Goal: Find specific page/section: Find specific page/section

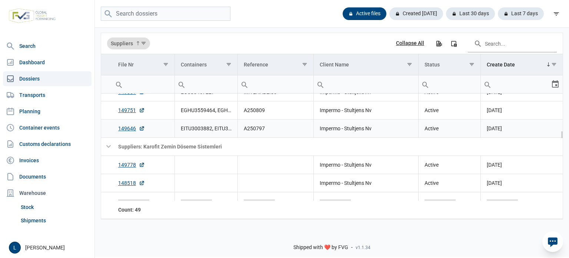
scroll to position [492, 0]
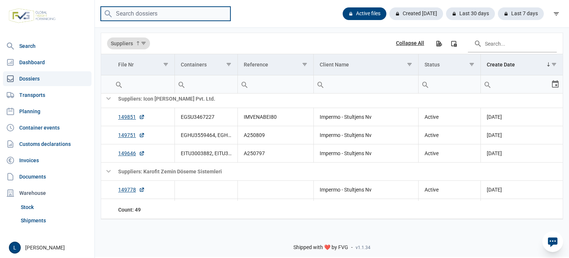
click at [163, 14] on input "search" at bounding box center [166, 14] width 130 height 14
paste input "CXDU1401101"
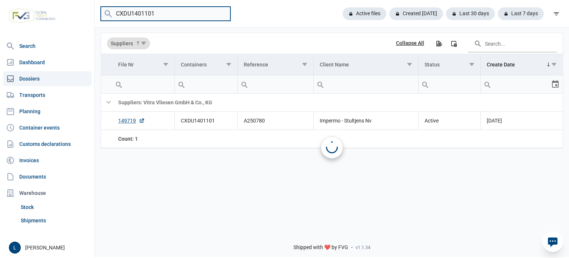
scroll to position [0, 0]
click at [129, 124] on link "149719" at bounding box center [131, 120] width 27 height 7
click at [140, 16] on input "CXDU1401101" at bounding box center [166, 14] width 130 height 14
paste input "A250756"
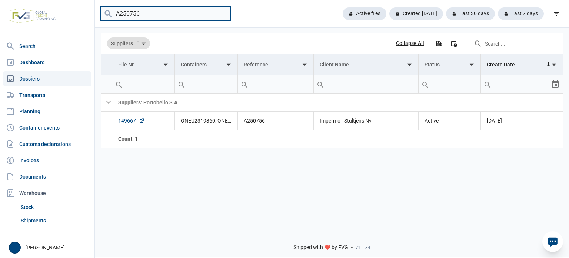
click at [144, 13] on input "A250756" at bounding box center [166, 14] width 130 height 14
paste input "5"
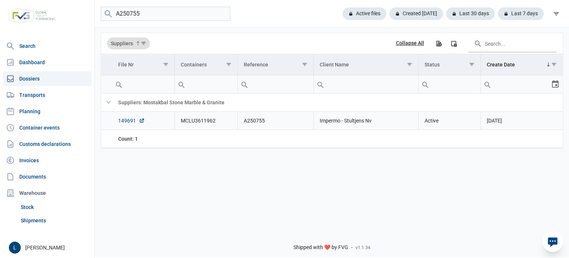
click at [130, 121] on link "149691" at bounding box center [131, 120] width 27 height 7
click at [179, 10] on input "A250755" at bounding box center [166, 14] width 130 height 14
paste input "80"
type input "A250780"
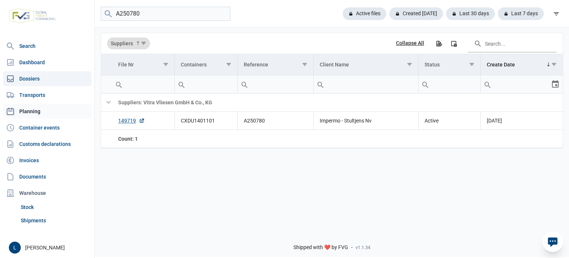
click at [40, 115] on link "Planning" at bounding box center [47, 111] width 89 height 15
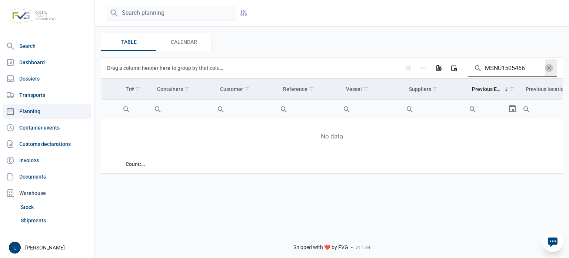
click at [509, 74] on input "MSNU1505466" at bounding box center [506, 68] width 77 height 18
paste input "A250780"
type input "A250780"
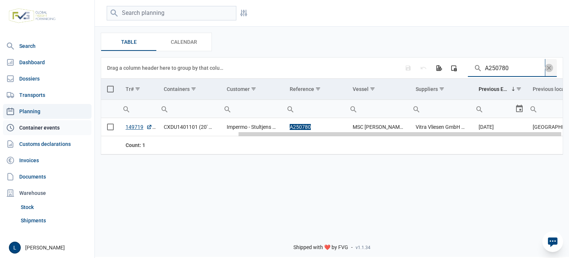
drag, startPoint x: 240, startPoint y: 135, endPoint x: 74, endPoint y: 127, distance: 166.6
click at [74, 127] on body "For evaluation purposes only. Redistribution prohibited. Please register an exi…" at bounding box center [284, 116] width 569 height 258
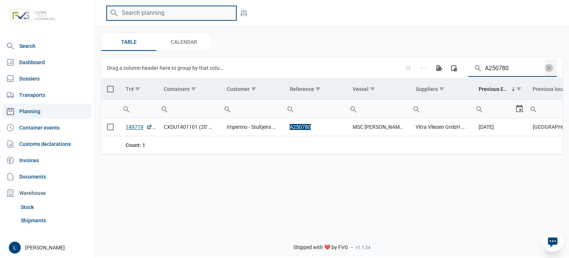
click at [176, 9] on input "search" at bounding box center [172, 13] width 130 height 14
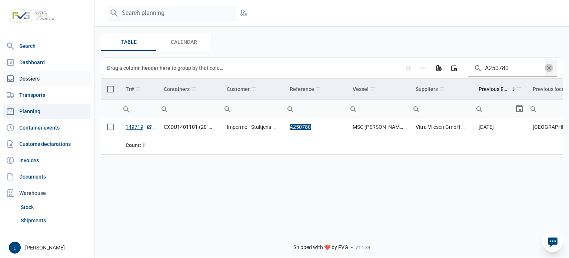
click at [61, 78] on link "Dossiers" at bounding box center [47, 78] width 89 height 15
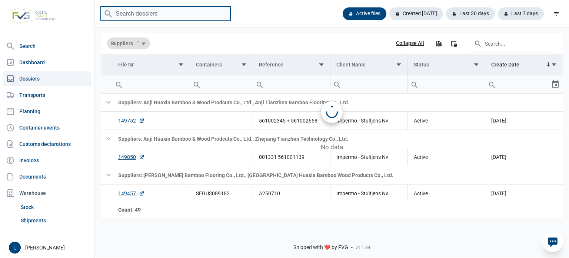
click at [170, 20] on input "search" at bounding box center [166, 14] width 130 height 14
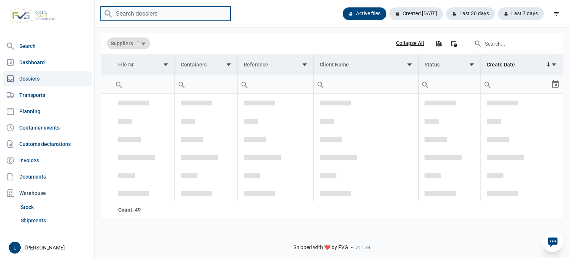
scroll to position [1320, 0]
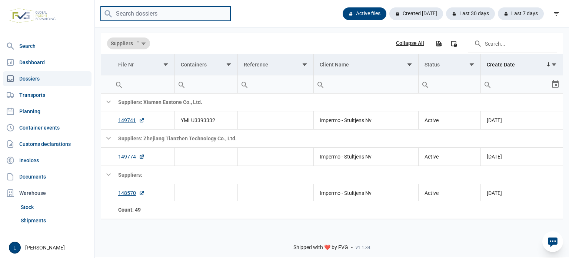
paste input "A250760"
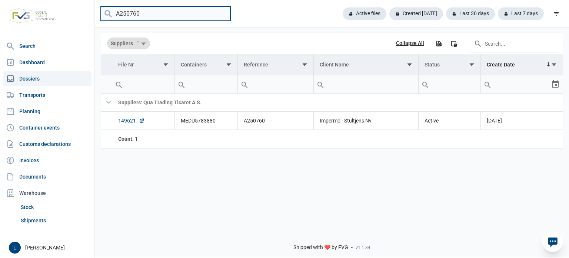
click at [186, 19] on input "A250760" at bounding box center [166, 14] width 130 height 14
paste input "77"
type input "A250777"
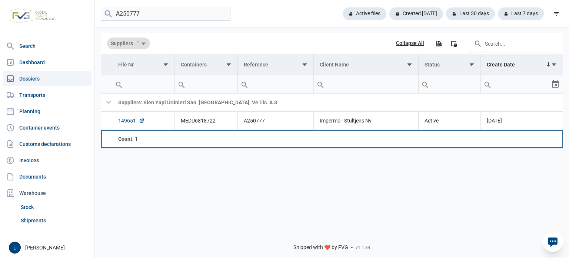
click at [133, 139] on div "Count: 1" at bounding box center [143, 138] width 50 height 7
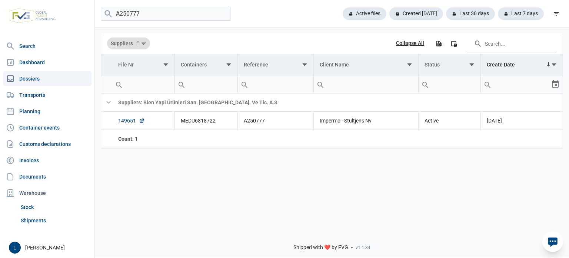
click at [307, 161] on div "Data grid with 2 rows and 7 columns Suppliers Collapse All Export all data to E…" at bounding box center [332, 126] width 474 height 198
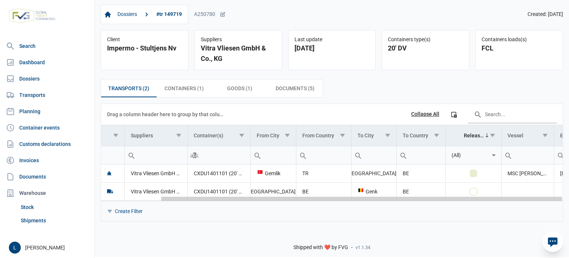
scroll to position [0, 67]
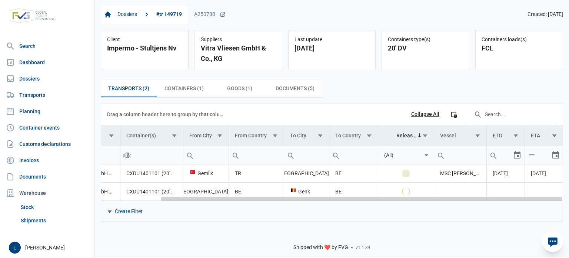
drag, startPoint x: 382, startPoint y: 198, endPoint x: 569, endPoint y: 198, distance: 186.8
click at [569, 198] on body "For evaluation purposes only. Redistribution prohibited. Please register an exi…" at bounding box center [284, 116] width 569 height 258
drag, startPoint x: 398, startPoint y: 200, endPoint x: 461, endPoint y: 195, distance: 63.2
click at [461, 195] on body "For evaluation purposes only. Redistribution prohibited. Please register an exi…" at bounding box center [284, 116] width 569 height 258
drag, startPoint x: 207, startPoint y: 200, endPoint x: 296, endPoint y: 197, distance: 89.7
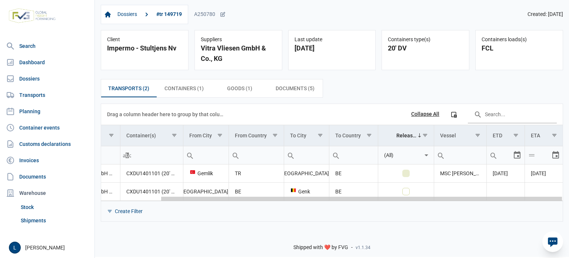
click at [296, 197] on body "For evaluation purposes only. Redistribution prohibited. Please register an exi…" at bounding box center [284, 116] width 569 height 258
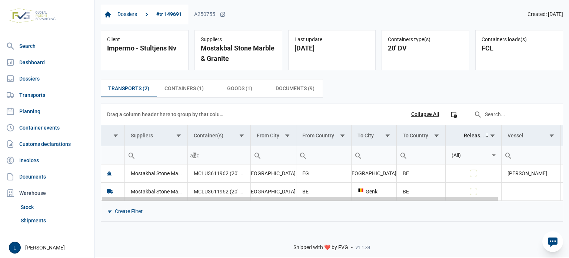
drag, startPoint x: 290, startPoint y: 198, endPoint x: 283, endPoint y: 210, distance: 14.4
click at [285, 210] on body "For evaluation purposes only. Redistribution prohibited. Please register an exi…" at bounding box center [284, 116] width 569 height 258
